Goal: Task Accomplishment & Management: Use online tool/utility

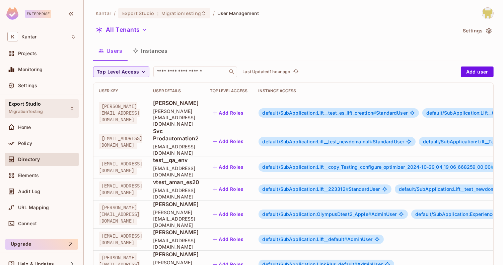
click at [50, 109] on div "Export Studio MigrationTesting" at bounding box center [42, 108] width 74 height 18
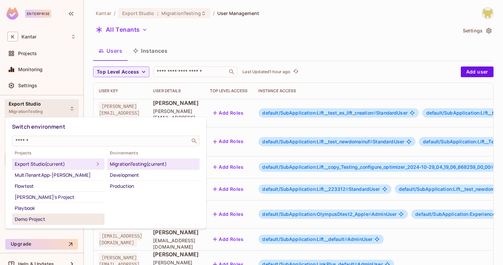
click at [58, 218] on div "Demo Project" at bounding box center [58, 220] width 87 height 8
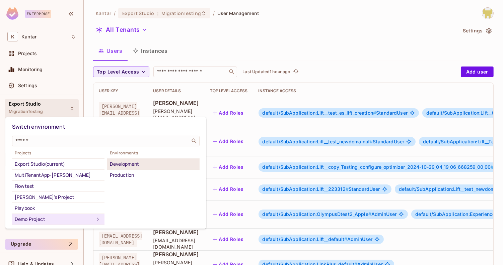
click at [139, 166] on div "Development" at bounding box center [153, 164] width 87 height 8
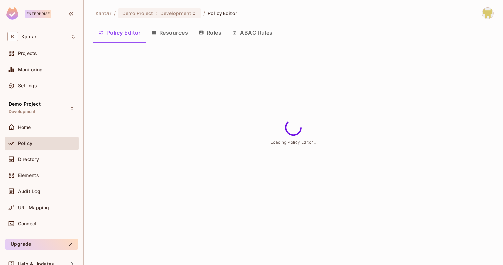
click at [245, 31] on button "ABAC Rules" at bounding box center [252, 32] width 51 height 17
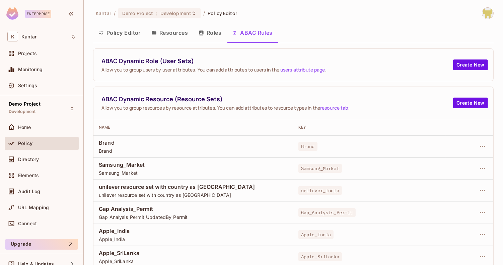
scroll to position [2, 0]
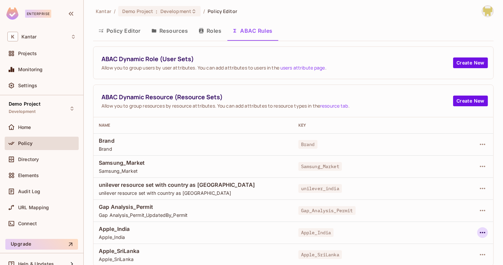
click at [477, 232] on button "button" at bounding box center [482, 233] width 11 height 11
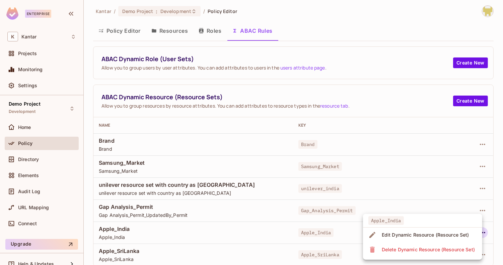
click at [424, 235] on div "Edit Dynamic Resource (Resource Set)" at bounding box center [425, 235] width 87 height 7
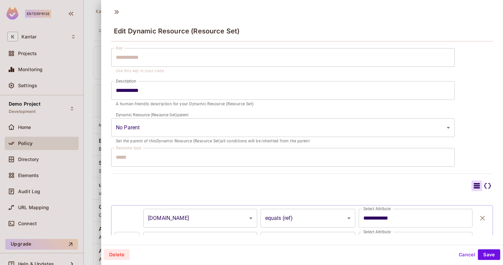
scroll to position [95, 0]
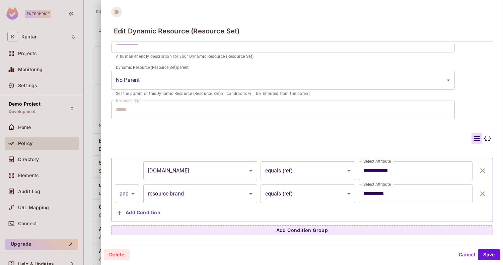
click at [111, 10] on icon at bounding box center [116, 12] width 11 height 11
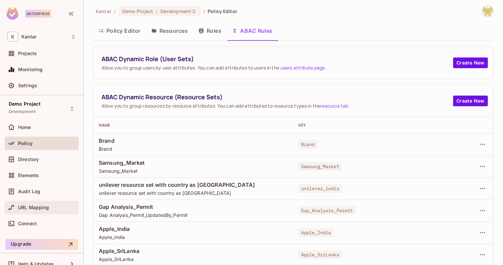
click at [30, 208] on span "URL Mapping" at bounding box center [33, 207] width 31 height 5
